Goal: Find specific page/section: Find specific page/section

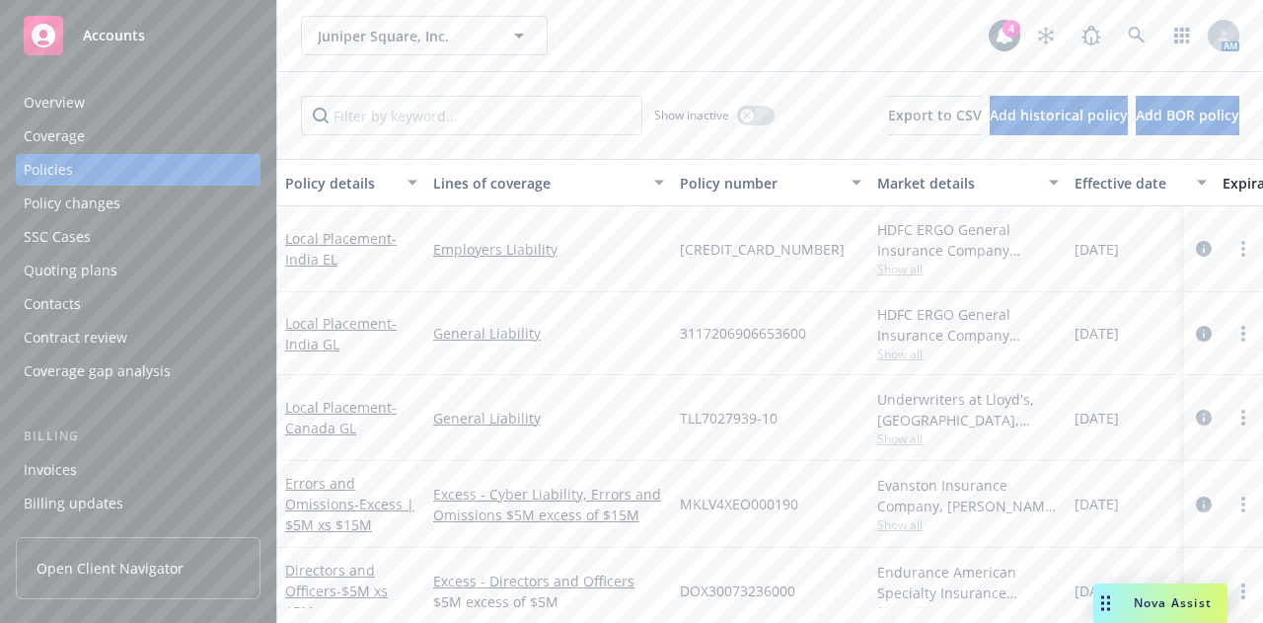
click at [638, 48] on div "Juniper Square, Inc. [GEOGRAPHIC_DATA], Inc." at bounding box center [645, 35] width 688 height 39
